Goal: Task Accomplishment & Management: Manage account settings

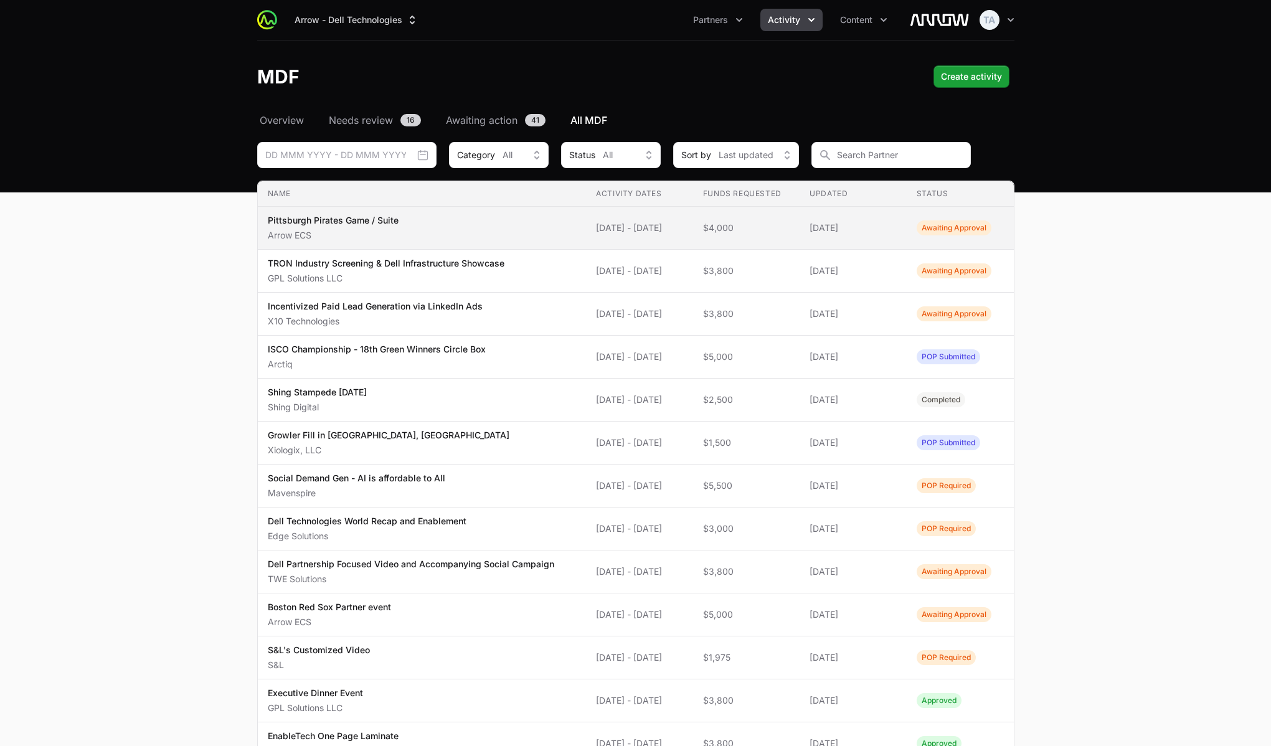
click at [775, 211] on td "Funds Requested $4,000" at bounding box center [746, 228] width 107 height 43
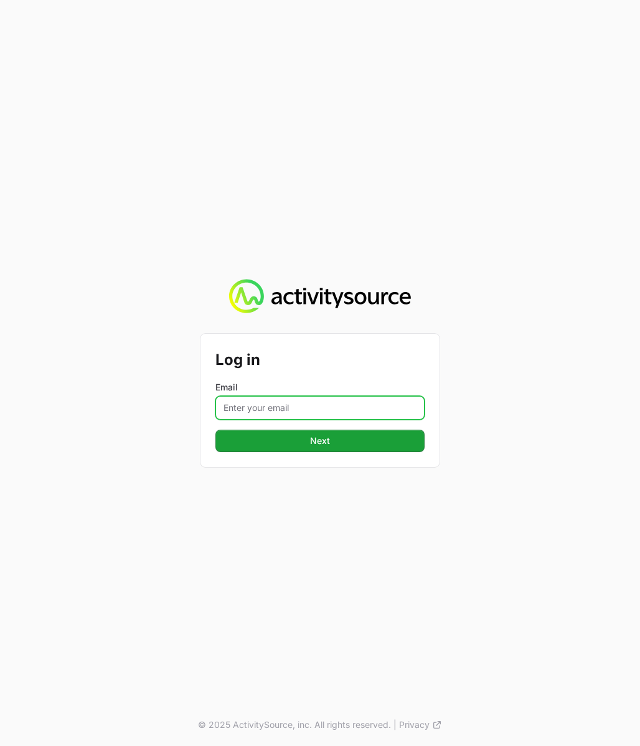
click at [273, 399] on input "Email" at bounding box center [319, 408] width 209 height 24
type input "[PERSON_NAME][EMAIL_ADDRESS][DOMAIN_NAME]"
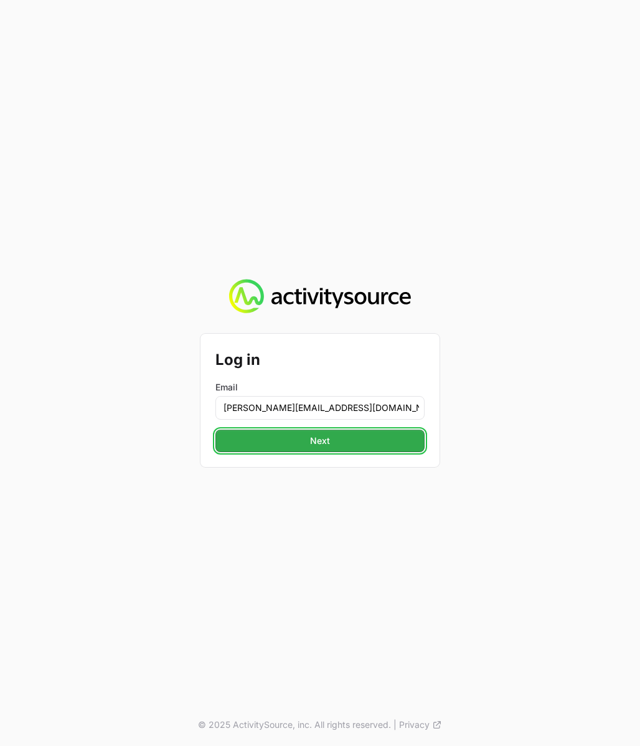
click at [299, 441] on button "Next" at bounding box center [319, 441] width 209 height 22
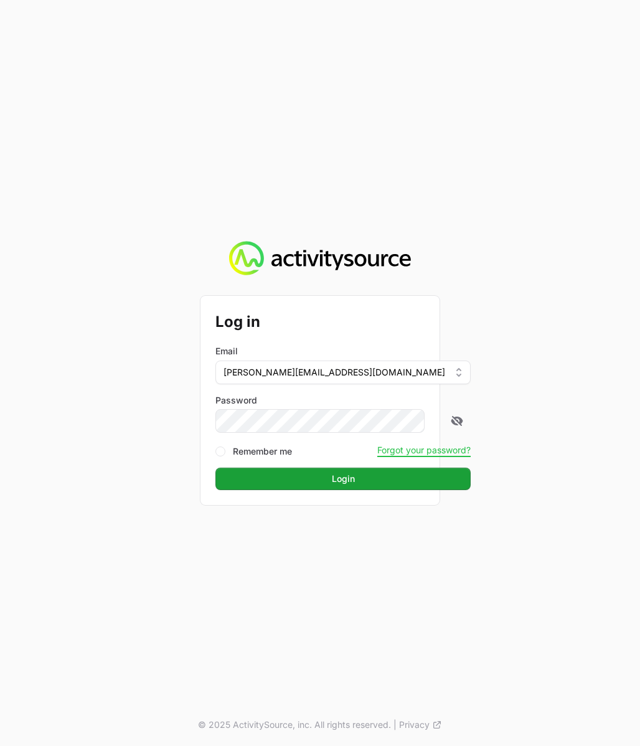
click at [215, 467] on button "Login" at bounding box center [342, 478] width 255 height 22
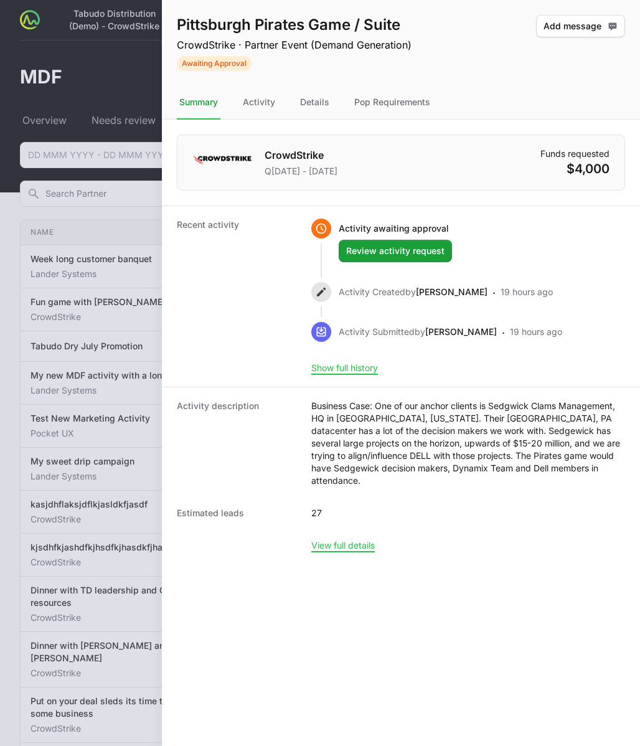
click at [148, 78] on div at bounding box center [320, 373] width 640 height 746
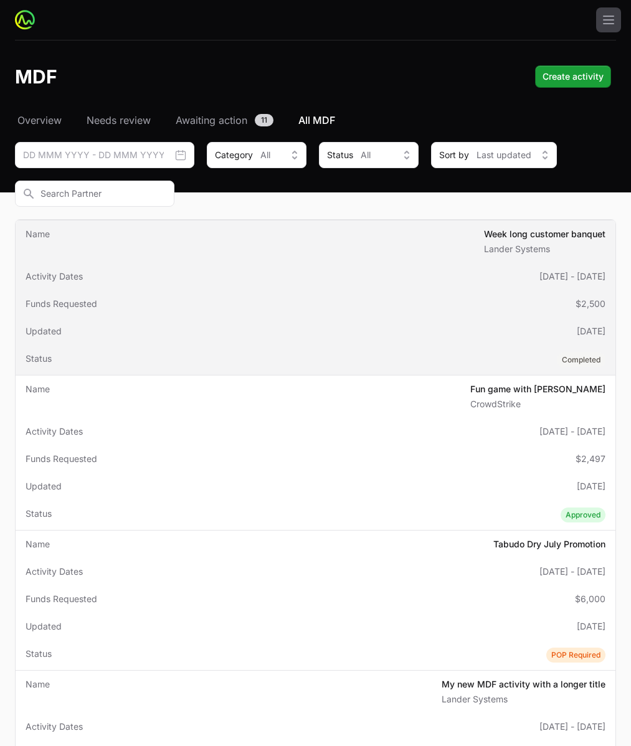
click at [484, 255] on span "Week long customer banquet Lander Systems" at bounding box center [544, 241] width 121 height 27
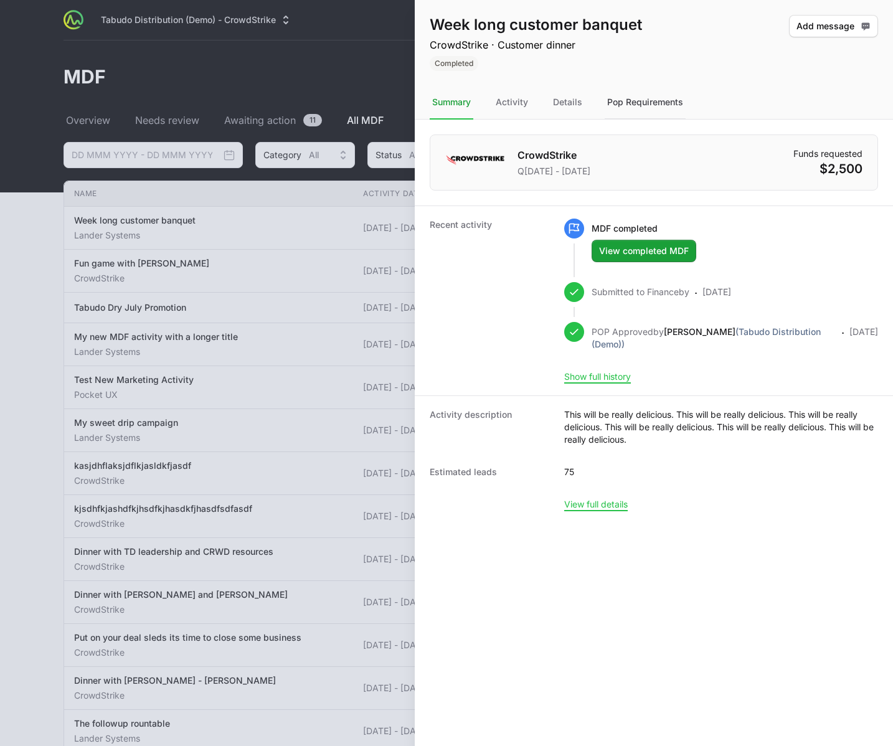
click at [632, 103] on div "Pop Requirements" at bounding box center [644, 103] width 81 height 34
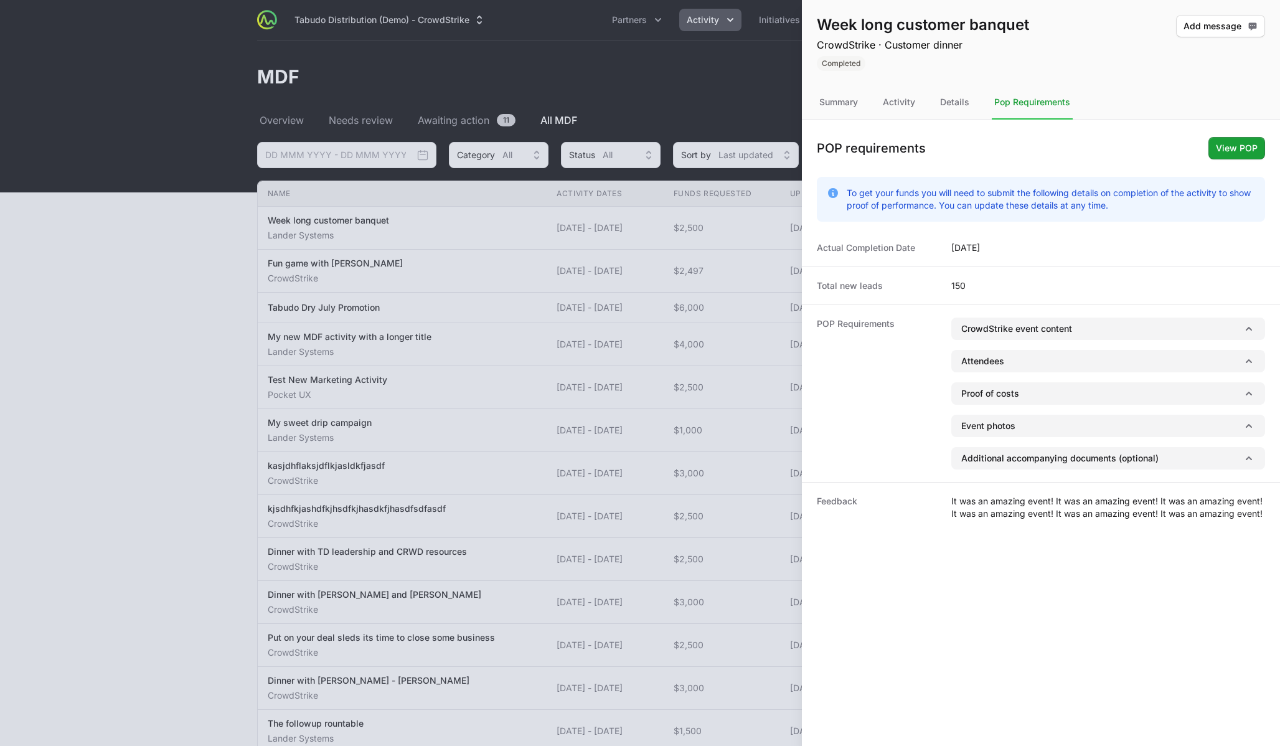
click at [636, 68] on div at bounding box center [640, 373] width 1280 height 746
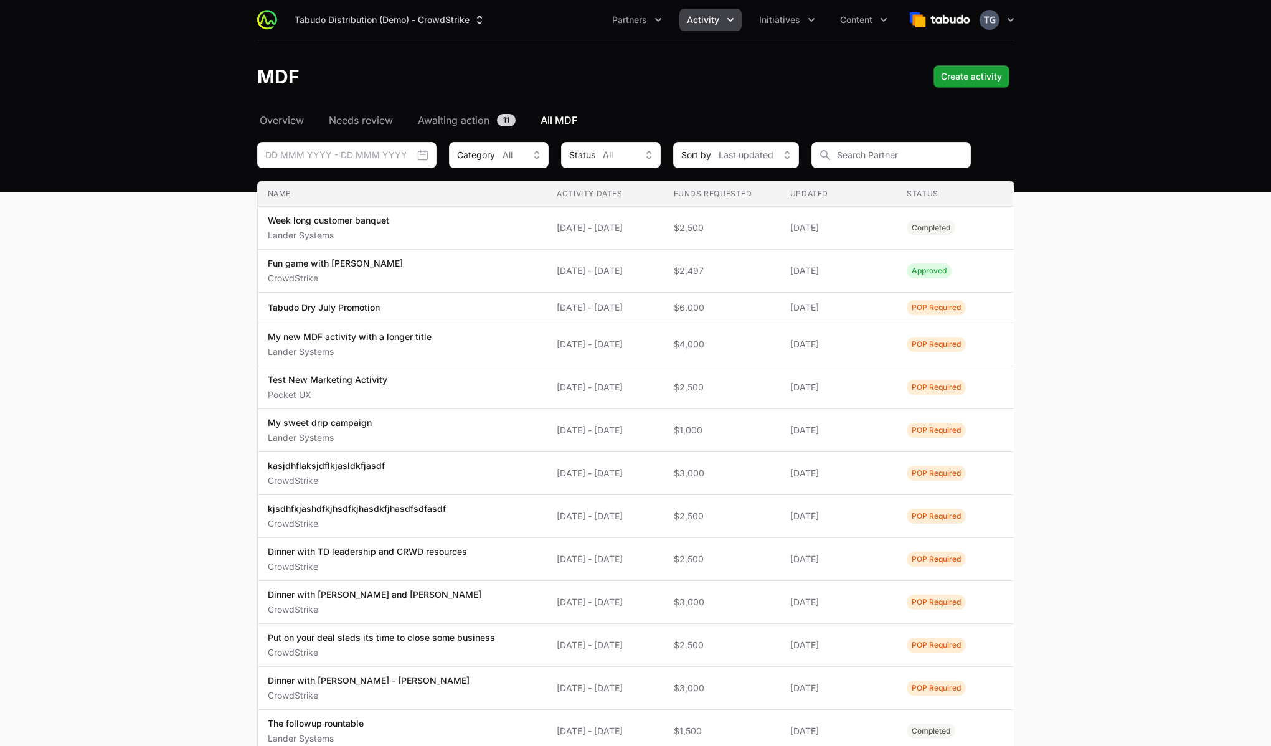
click at [718, 19] on span "Activity" at bounding box center [703, 20] width 32 height 12
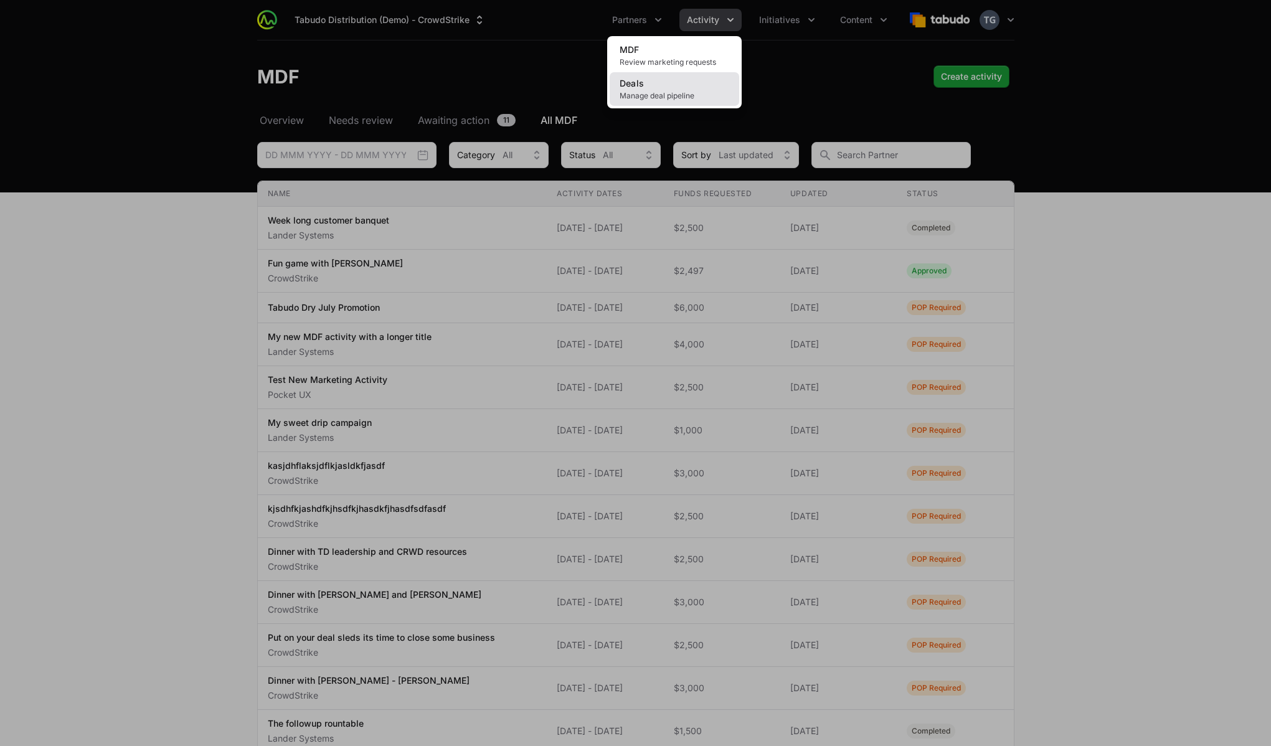
click at [695, 82] on link "Deals Manage deal pipeline" at bounding box center [673, 89] width 129 height 34
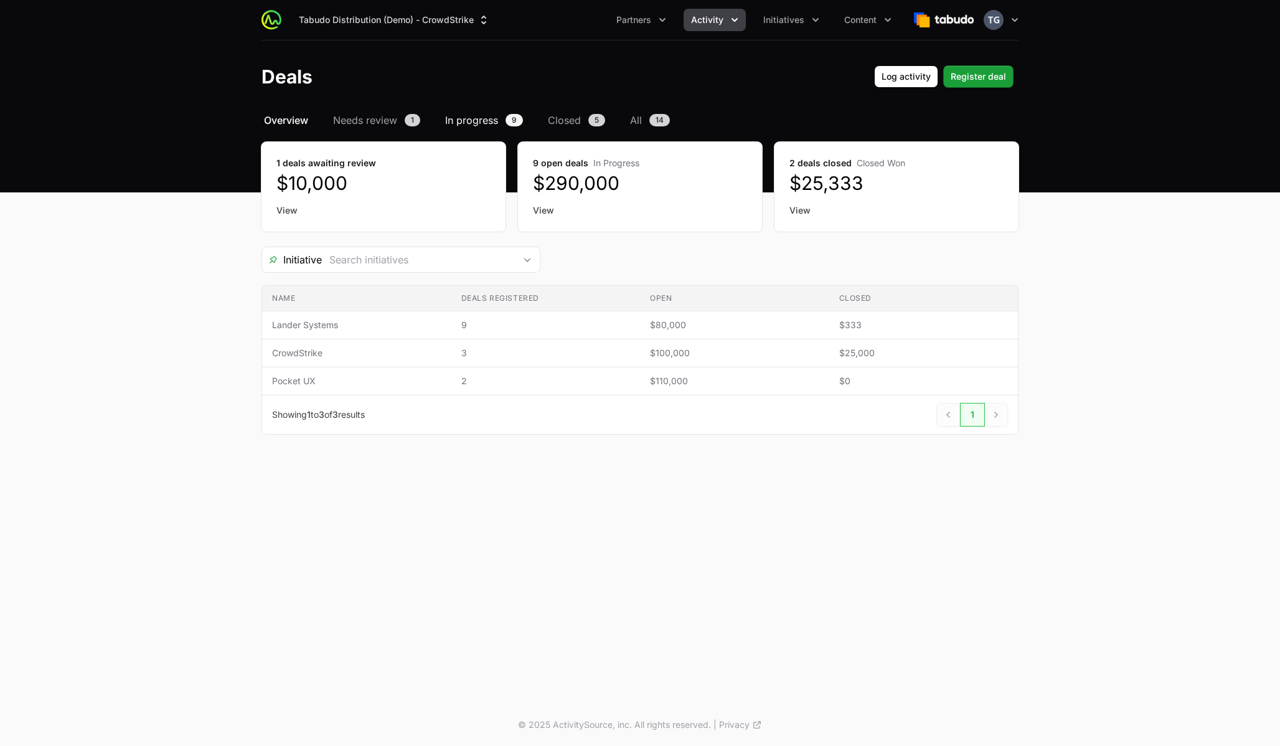
click at [482, 119] on span "In progress" at bounding box center [471, 120] width 53 height 15
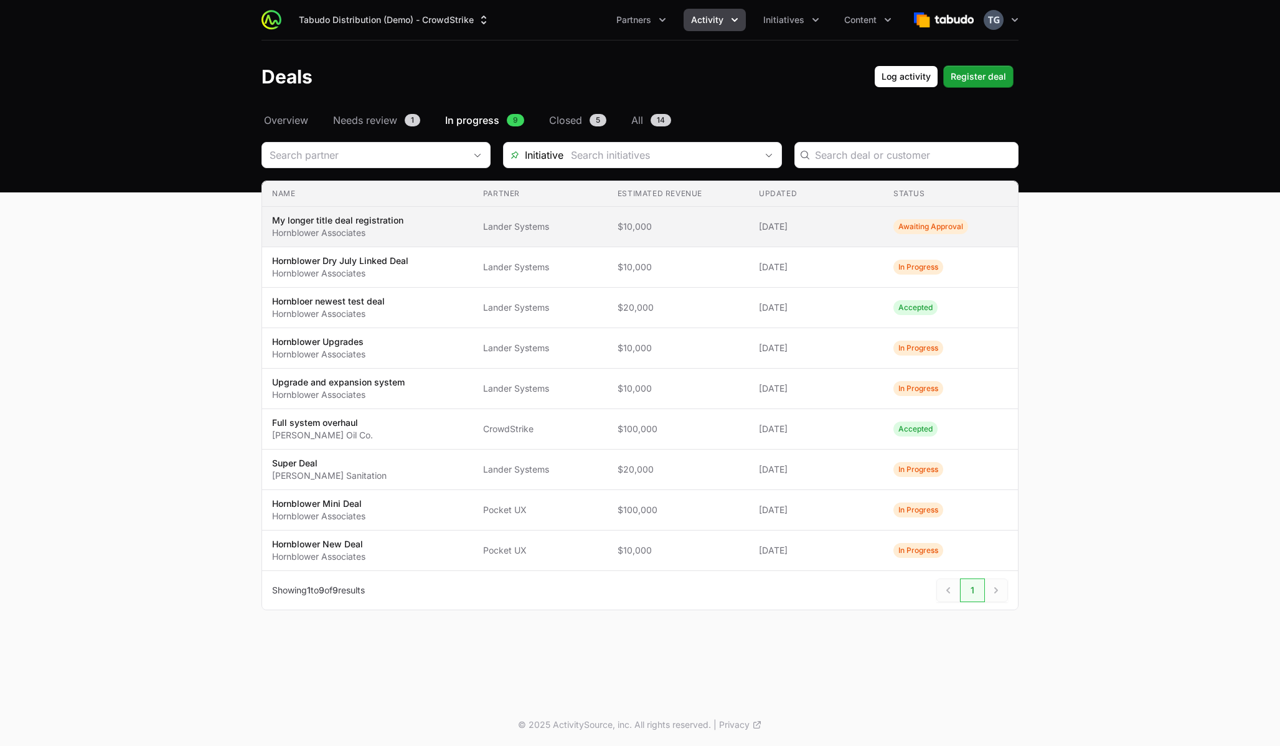
click at [469, 222] on td "Name My longer title deal registration Hornblower Associates" at bounding box center [367, 227] width 211 height 40
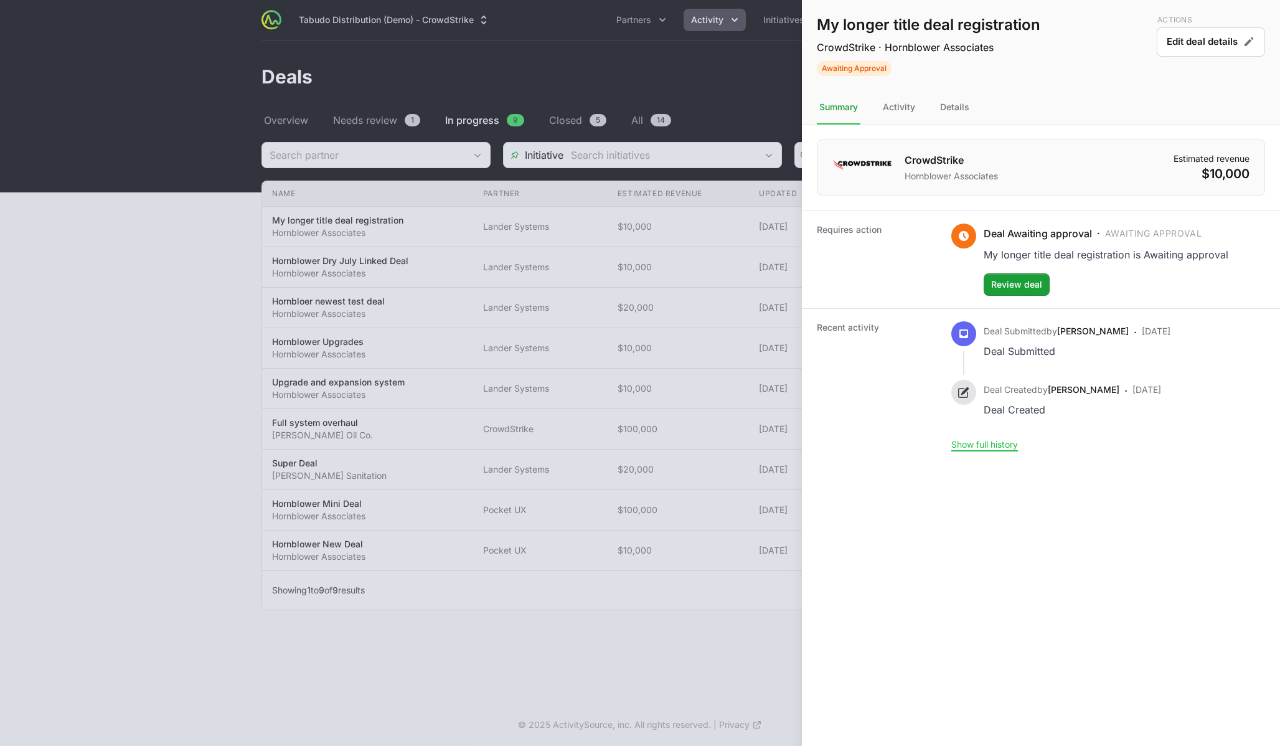
click at [564, 127] on div at bounding box center [640, 373] width 1280 height 746
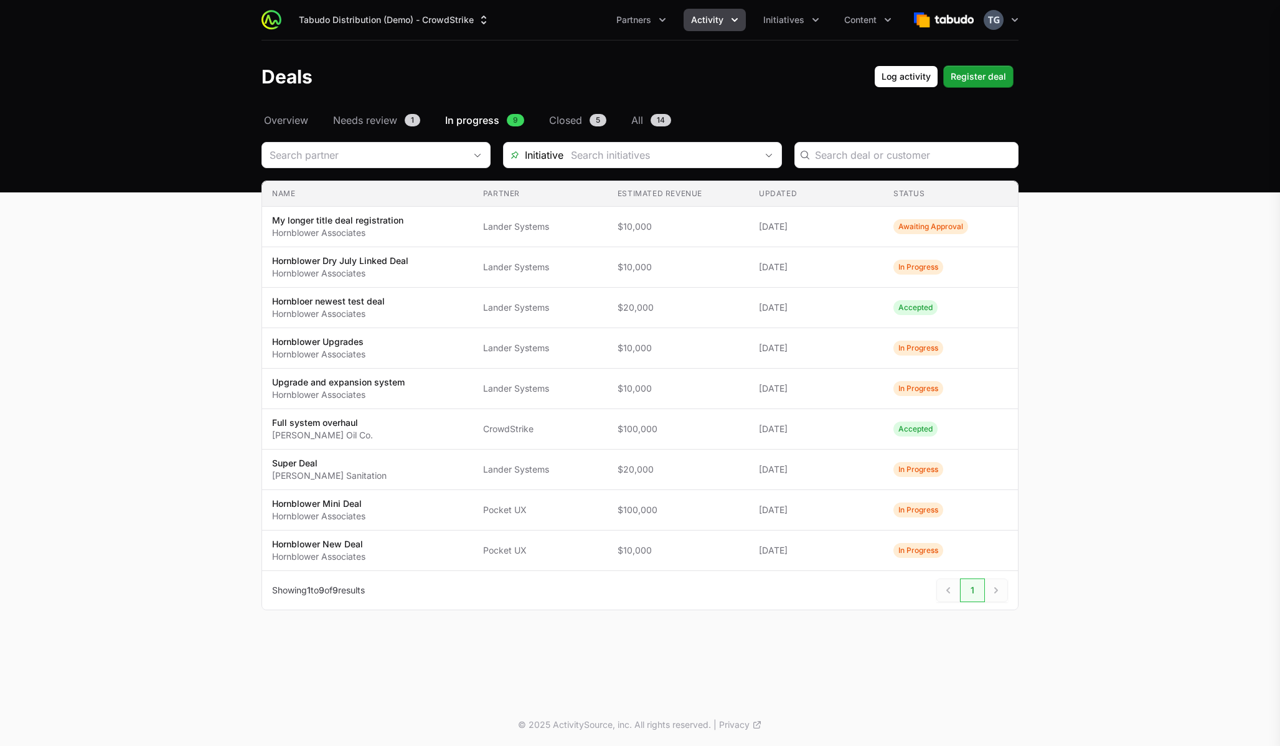
click at [649, 118] on div at bounding box center [640, 373] width 1280 height 746
click at [637, 119] on span "All" at bounding box center [637, 120] width 12 height 15
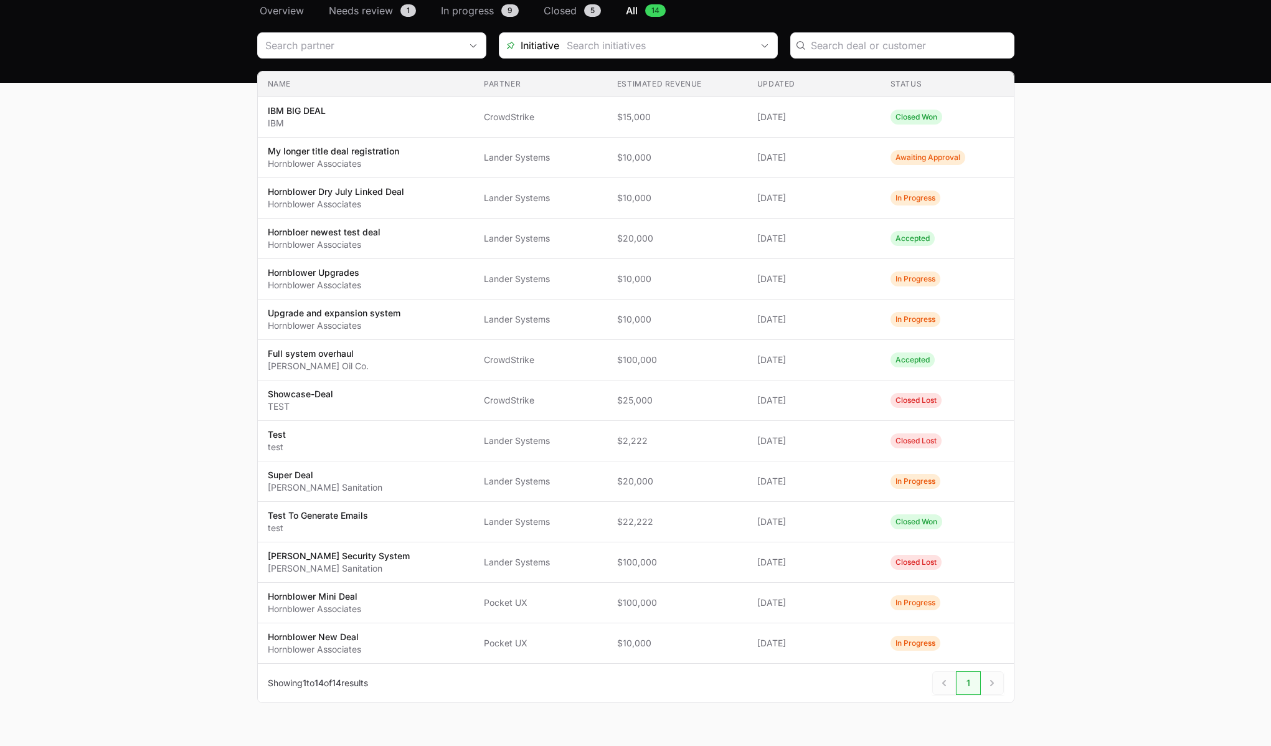
scroll to position [126, 0]
